Goal: Task Accomplishment & Management: Complete application form

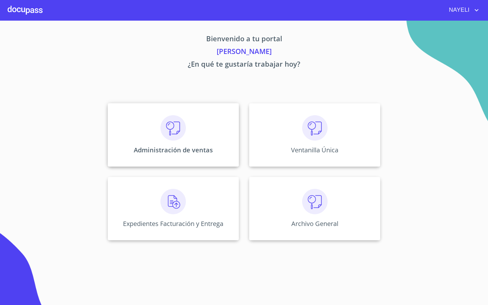
click at [187, 134] on div "Administración de ventas" at bounding box center [173, 135] width 131 height 64
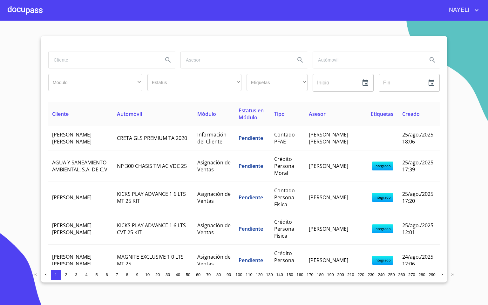
click at [111, 58] on input "search" at bounding box center [103, 59] width 109 height 17
type input "chic"
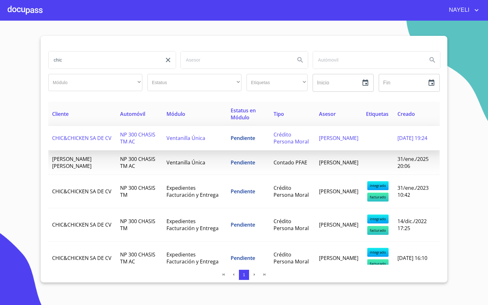
click at [131, 139] on span "NP 300 CHASIS TM AC" at bounding box center [137, 138] width 35 height 14
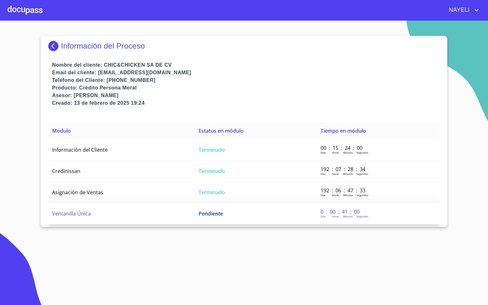
click at [125, 212] on td "Ventanilla Única" at bounding box center [121, 213] width 146 height 21
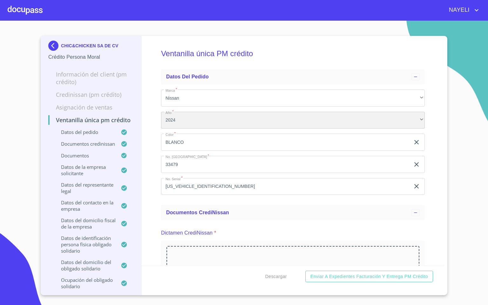
click at [196, 128] on div "2024" at bounding box center [293, 120] width 264 height 17
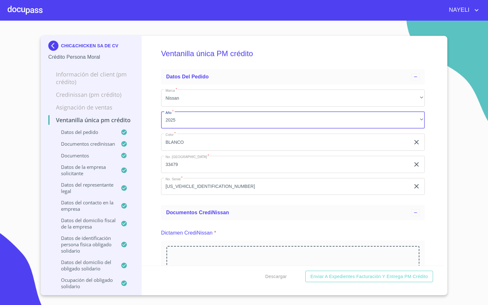
click at [151, 148] on div "2025 2024 2023 2022 2021" at bounding box center [244, 152] width 488 height 305
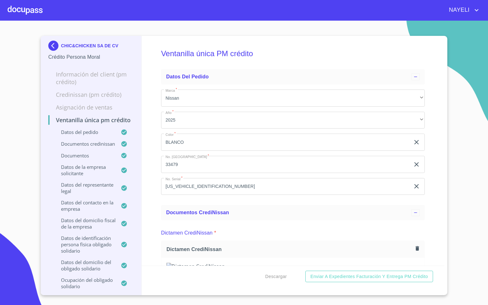
click at [435, 164] on div "Ventanilla única PM crédito Datos del pedido Marca   * Nissan ​ Año   * 2025 ​ …" at bounding box center [293, 151] width 303 height 230
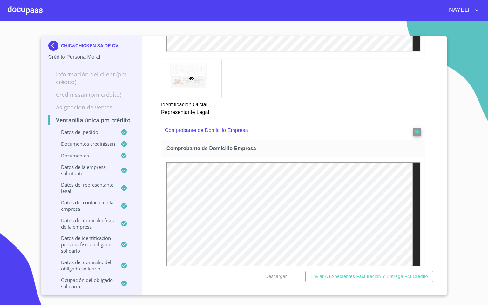
scroll to position [524, 0]
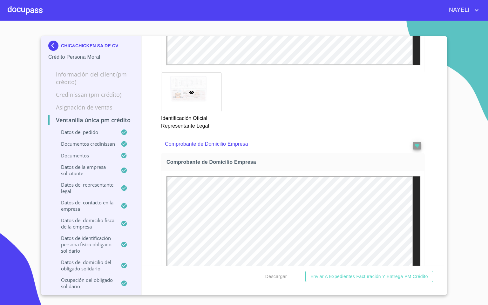
click at [430, 143] on div "Ventanilla única PM crédito Datos del pedido Marca   * Nissan ​ Año   * 2025 ​ …" at bounding box center [293, 151] width 303 height 230
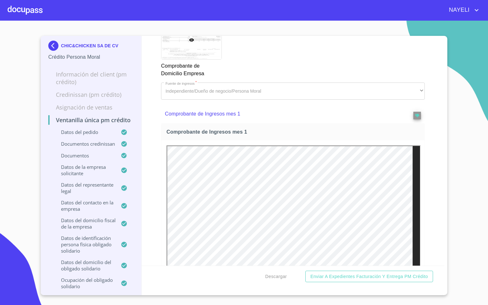
scroll to position [810, 0]
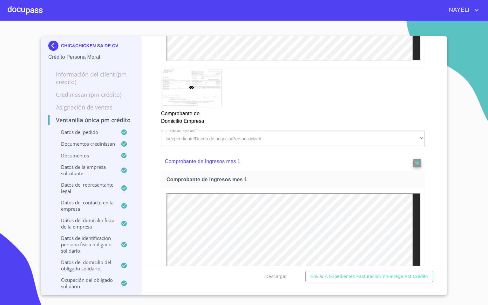
click at [431, 138] on div "Ventanilla única PM crédito Datos del pedido Marca   * Nissan ​ Año   * 2025 ​ …" at bounding box center [293, 151] width 303 height 230
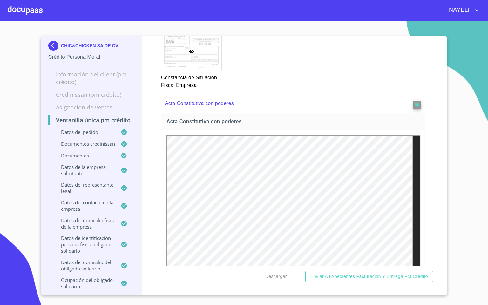
scroll to position [1907, 0]
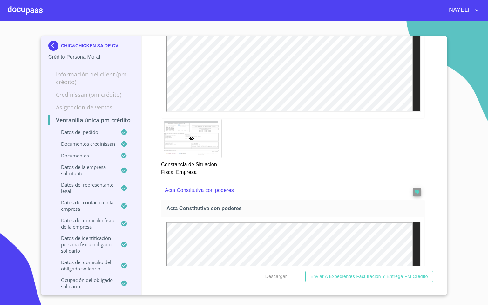
click at [432, 174] on div "Ventanilla única PM crédito Datos del pedido Marca   * Nissan ​ Año   * 2025 ​ …" at bounding box center [293, 151] width 303 height 230
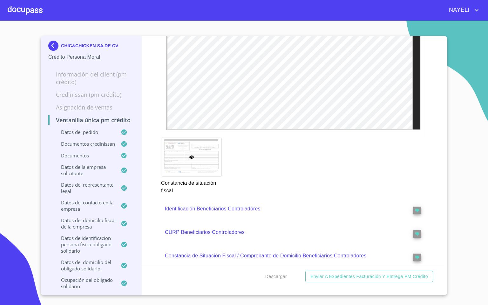
scroll to position [3861, 0]
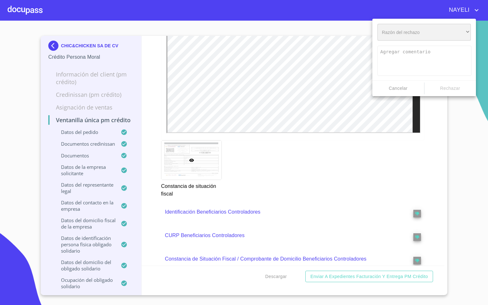
click at [414, 36] on div "​" at bounding box center [424, 32] width 93 height 17
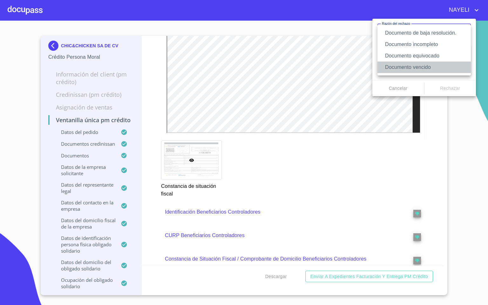
click at [439, 65] on li "Documento vencido" at bounding box center [424, 67] width 93 height 11
type textarea "Favor de enviar de nuevo documento con fecha no mayor a 60 días, puede ser foto…"
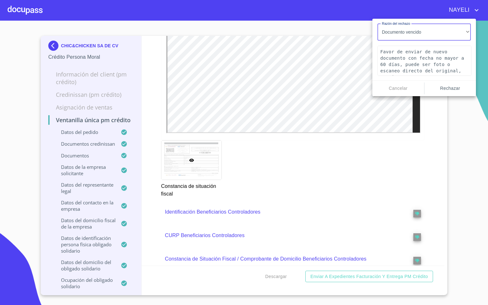
click at [451, 89] on span "Rechazar" at bounding box center [450, 89] width 47 height 8
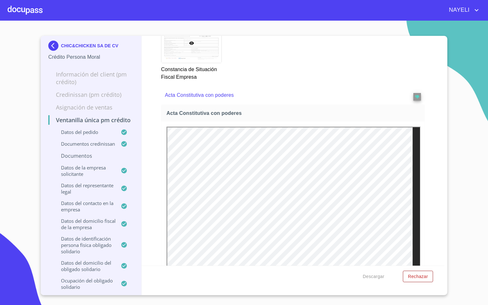
scroll to position [1954, 0]
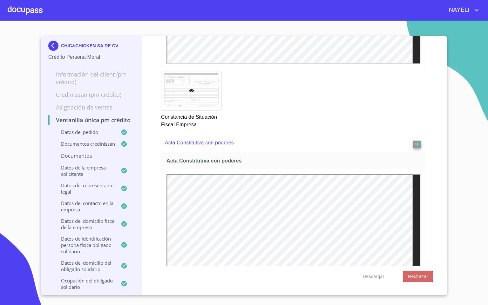
click at [424, 277] on span "Rechazar" at bounding box center [418, 277] width 20 height 8
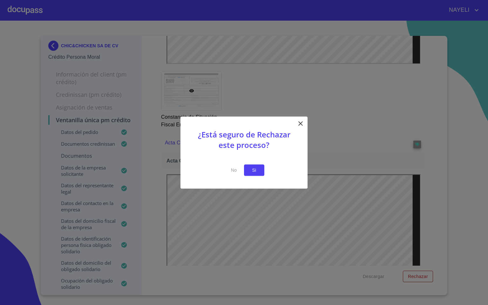
click at [246, 172] on button "Si" at bounding box center [254, 171] width 20 height 12
